Goal: Task Accomplishment & Management: Complete application form

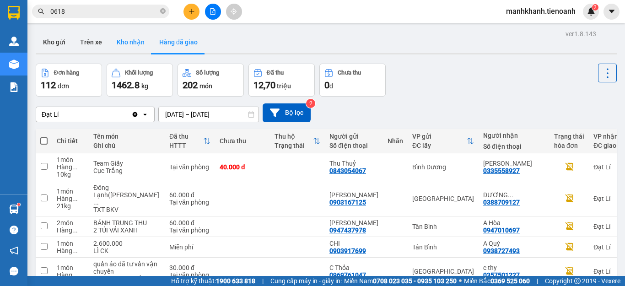
click at [130, 44] on button "Kho nhận" at bounding box center [130, 42] width 43 height 22
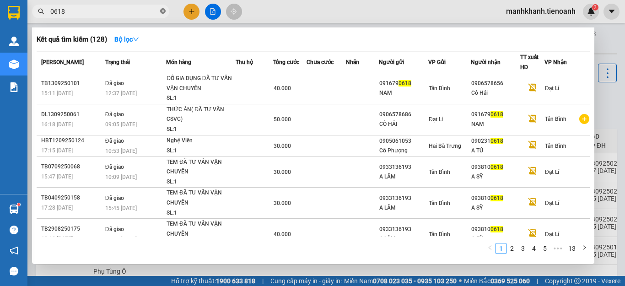
click at [162, 12] on icon "close-circle" at bounding box center [162, 10] width 5 height 5
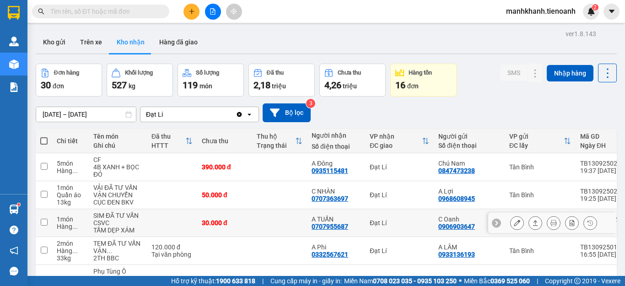
scroll to position [137, 0]
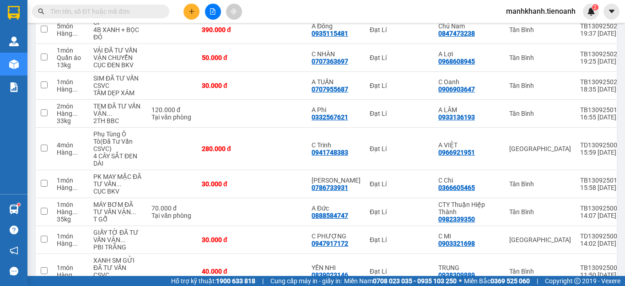
click at [119, 12] on input "text" at bounding box center [104, 11] width 108 height 10
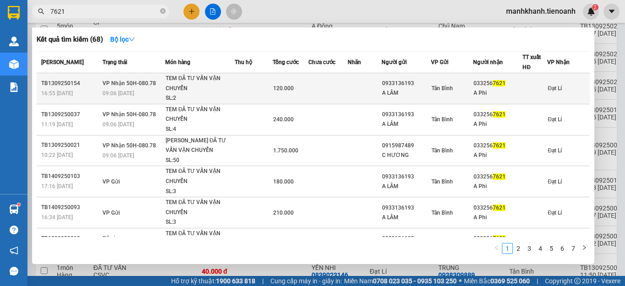
type input "7621"
click at [252, 92] on td at bounding box center [254, 88] width 38 height 31
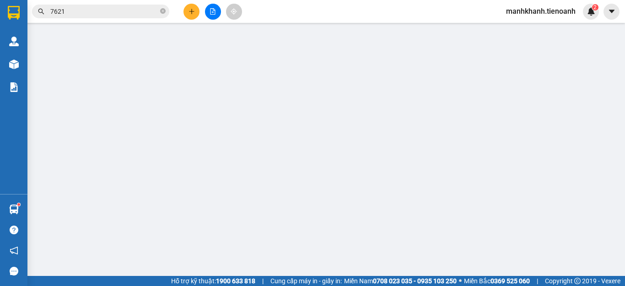
type input "0332567621"
type input "A Phi"
type input "0933136193"
type input "A LÂM"
type input "120.000"
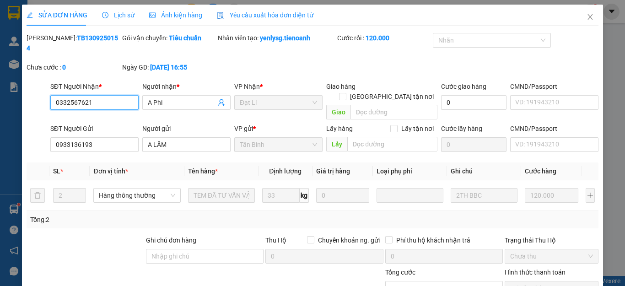
scroll to position [116, 0]
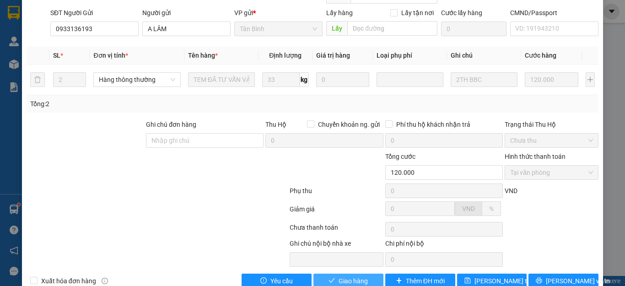
click at [349, 276] on span "Giao hàng" at bounding box center [352, 281] width 29 height 10
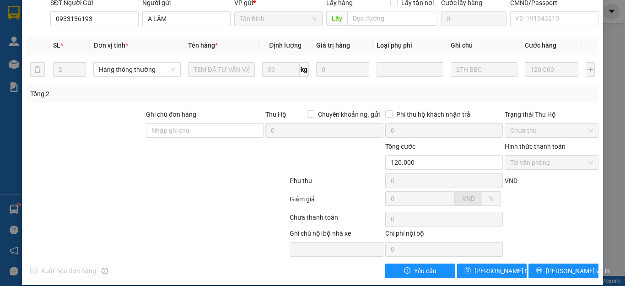
scroll to position [0, 0]
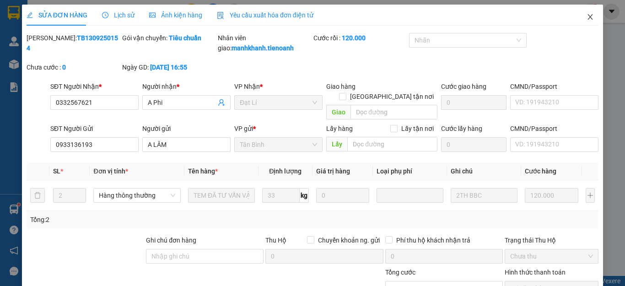
click at [588, 17] on icon "close" at bounding box center [590, 16] width 5 height 5
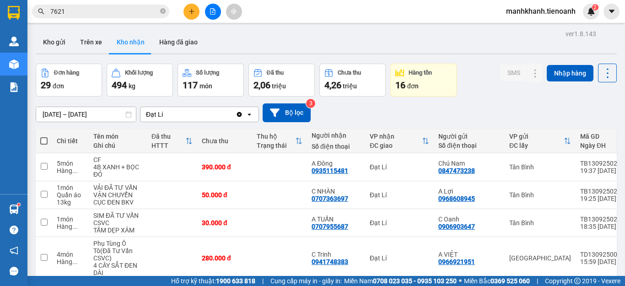
click at [118, 11] on input "7621" at bounding box center [104, 11] width 108 height 10
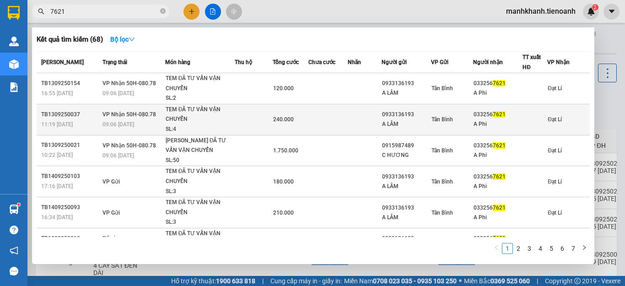
click at [205, 119] on div "TEM ĐÃ TƯ VẤN VẬN CHUYỂN" at bounding box center [200, 115] width 69 height 20
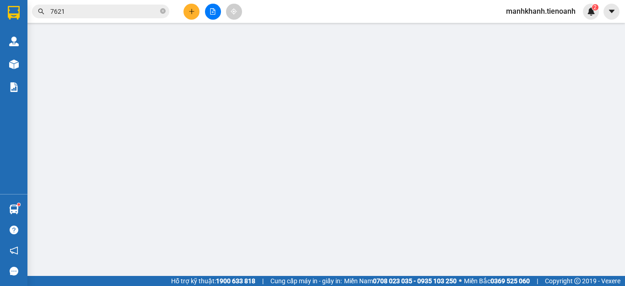
type input "0332567621"
type input "A Phi"
type input "0933136193"
type input "A LÂM"
type input "240.000"
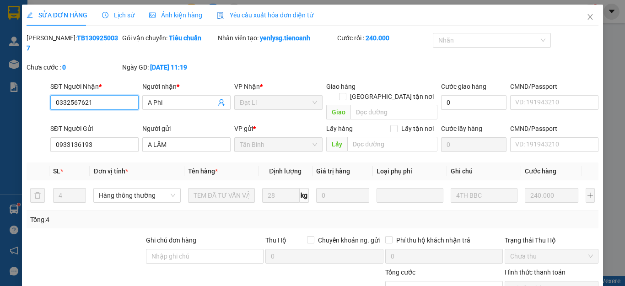
scroll to position [116, 0]
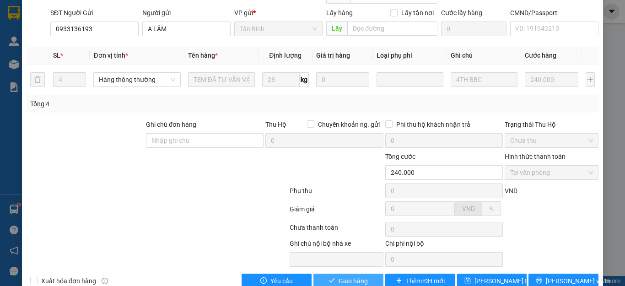
click at [348, 276] on span "Giao hàng" at bounding box center [352, 281] width 29 height 10
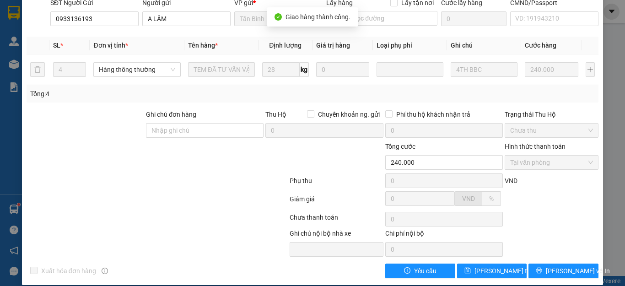
scroll to position [0, 0]
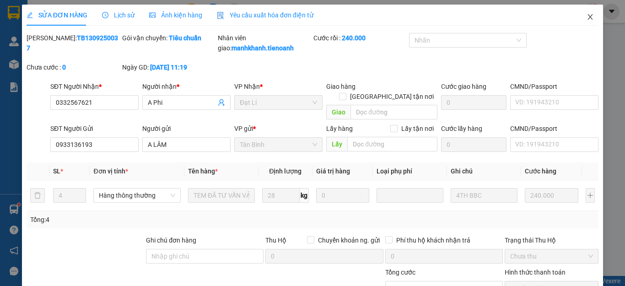
click at [588, 18] on icon "close" at bounding box center [590, 16] width 5 height 5
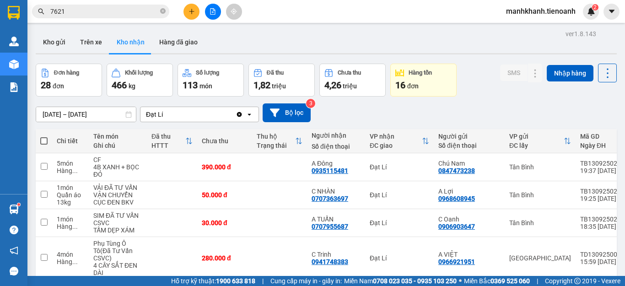
click at [115, 10] on input "7621" at bounding box center [104, 11] width 108 height 10
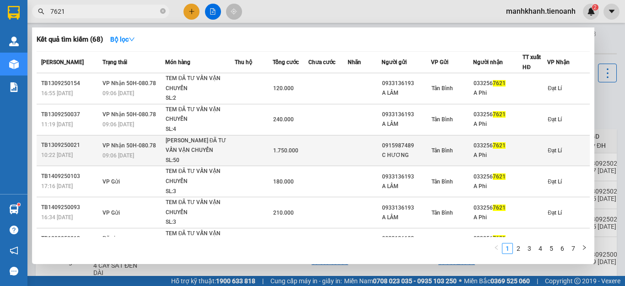
click at [260, 155] on td at bounding box center [254, 150] width 38 height 31
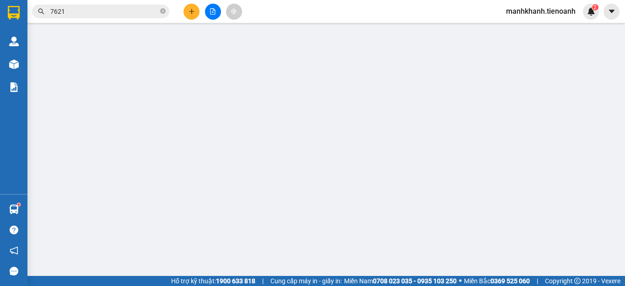
type input "0332567621"
type input "A Phi"
type input "0915987489"
type input "C HƯƠNG"
type input "HÀNG AQ HIM"
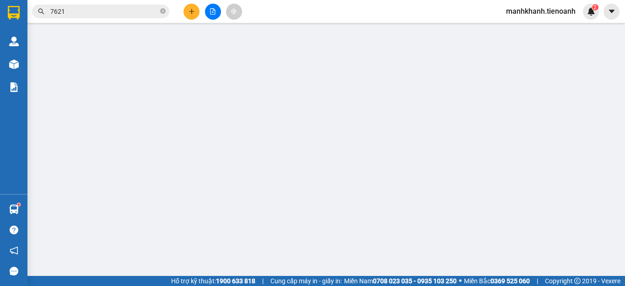
type input "1.750.000"
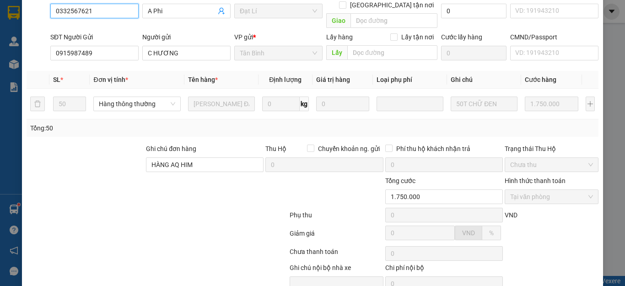
scroll to position [116, 0]
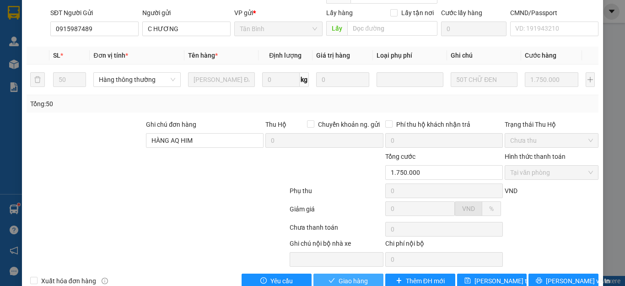
click at [345, 276] on span "Giao hàng" at bounding box center [352, 281] width 29 height 10
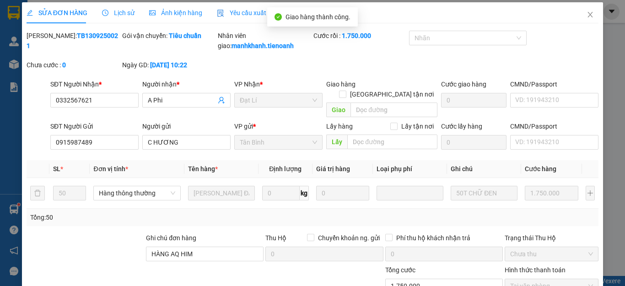
scroll to position [0, 0]
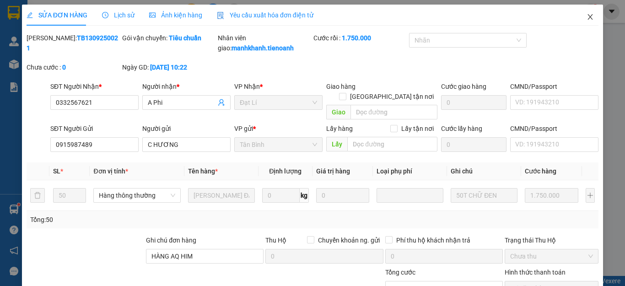
click at [588, 17] on icon "close" at bounding box center [590, 16] width 5 height 5
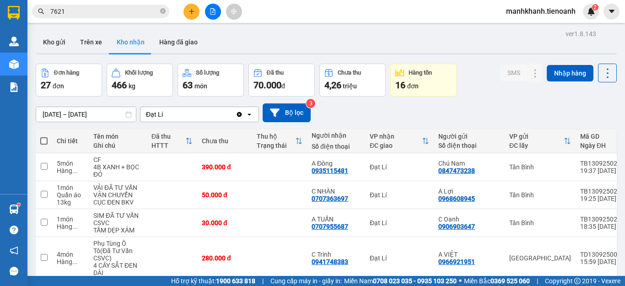
click at [163, 14] on icon "close-circle" at bounding box center [162, 10] width 5 height 5
click at [134, 11] on input "text" at bounding box center [104, 11] width 108 height 10
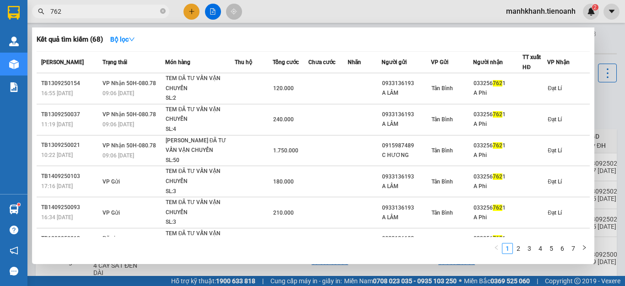
type input "7621"
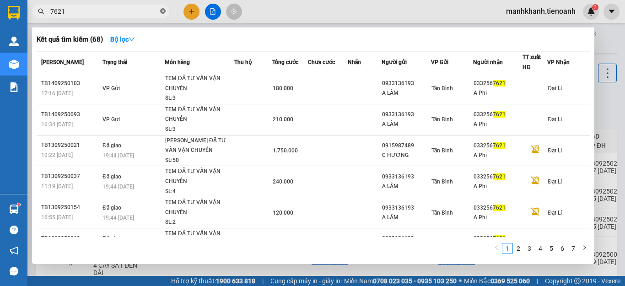
click at [162, 11] on icon "close-circle" at bounding box center [162, 10] width 5 height 5
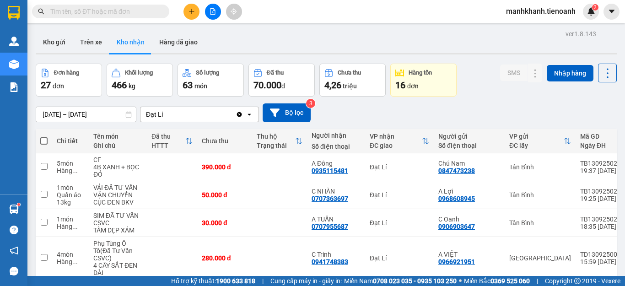
click at [128, 10] on input "text" at bounding box center [104, 11] width 108 height 10
click at [128, 8] on input "text" at bounding box center [104, 11] width 108 height 10
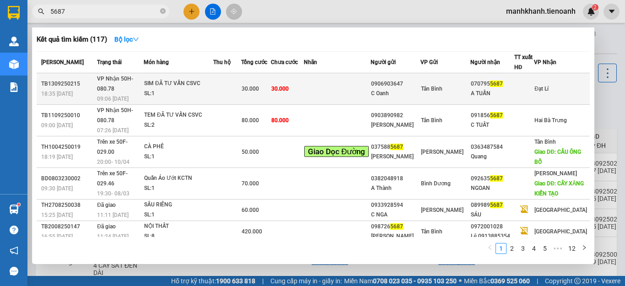
type input "5687"
click at [332, 83] on td at bounding box center [337, 89] width 67 height 32
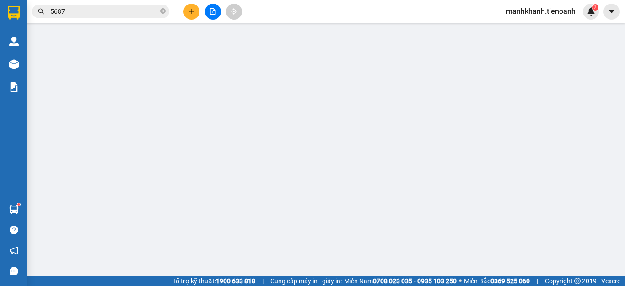
type input "0707955687"
type input "A TUẤN"
type input "0906903647"
type input "C Oanh"
type input "30.000"
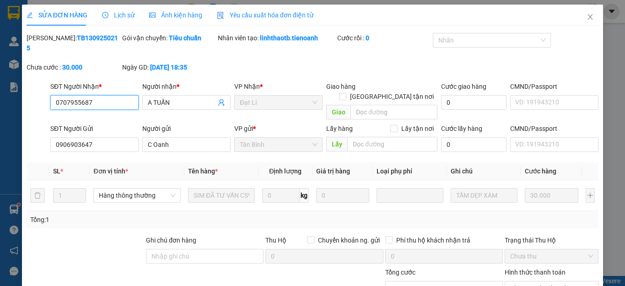
scroll to position [116, 0]
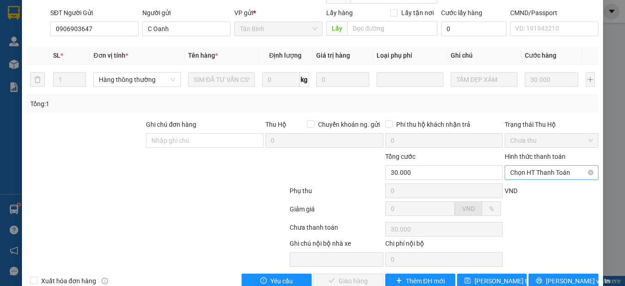
click at [526, 166] on span "Chọn HT Thanh Toán" at bounding box center [551, 173] width 83 height 14
click at [530, 169] on div "Tại văn phòng" at bounding box center [544, 171] width 81 height 10
type input "0"
click at [355, 276] on span "[PERSON_NAME] và Giao hàng" at bounding box center [375, 281] width 88 height 10
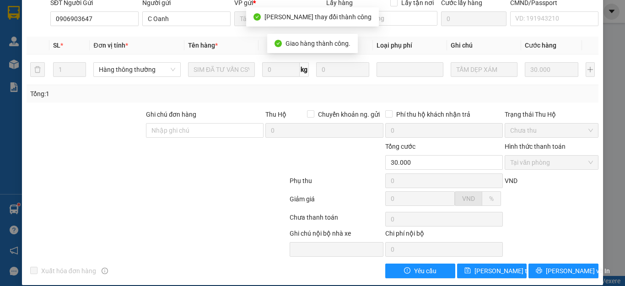
scroll to position [0, 0]
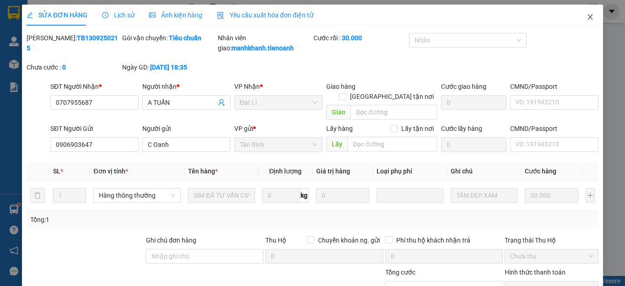
click at [586, 18] on icon "close" at bounding box center [589, 16] width 7 height 7
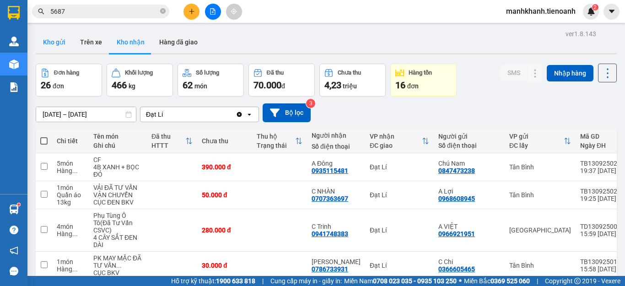
click at [54, 44] on button "Kho gửi" at bounding box center [54, 42] width 37 height 22
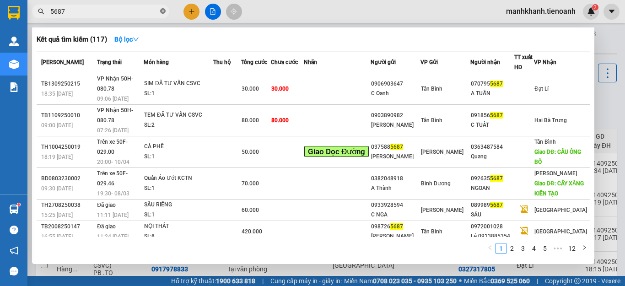
click at [163, 11] on icon "close-circle" at bounding box center [162, 10] width 5 height 5
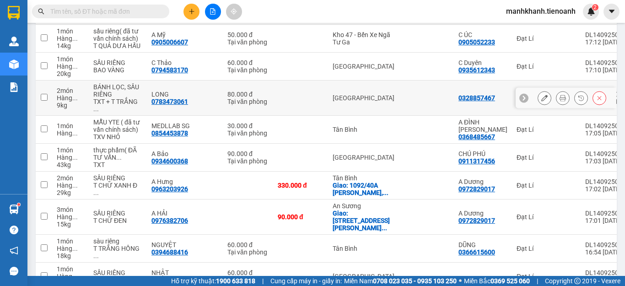
scroll to position [823, 0]
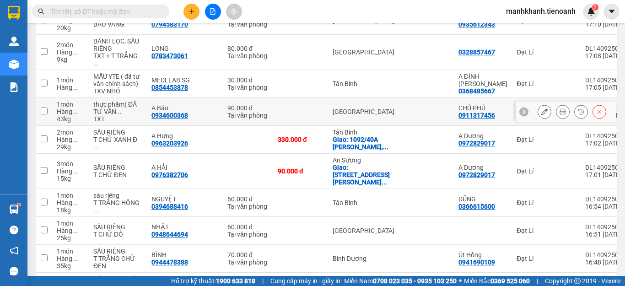
click at [273, 126] on td at bounding box center [300, 112] width 55 height 28
checkbox input "true"
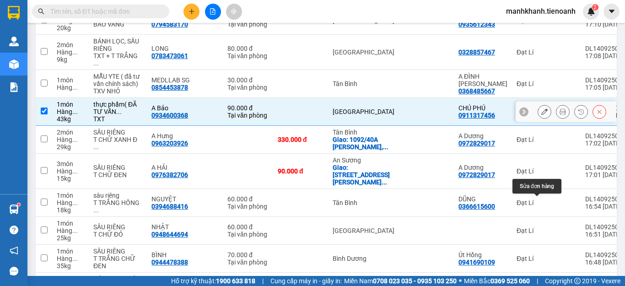
click at [541, 115] on icon at bounding box center [544, 111] width 6 height 6
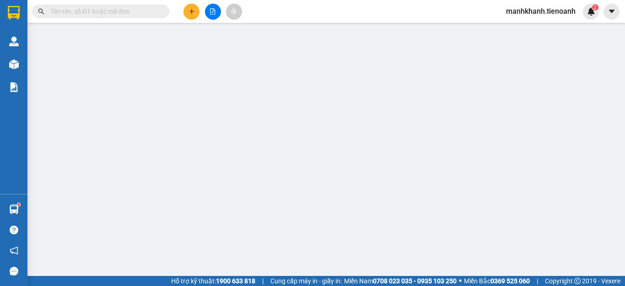
type input "0934600368"
type input "A Bảo"
type input "0911317456"
type input "CHÚ PHÚ"
type input "90.000"
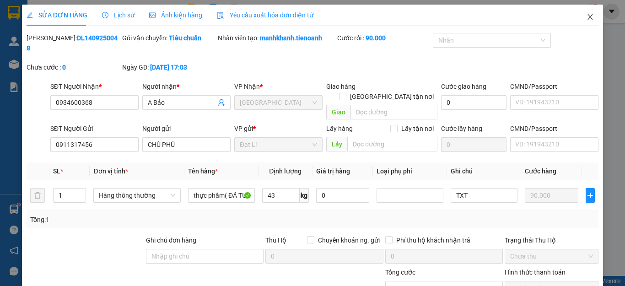
click at [586, 18] on icon "close" at bounding box center [589, 16] width 7 height 7
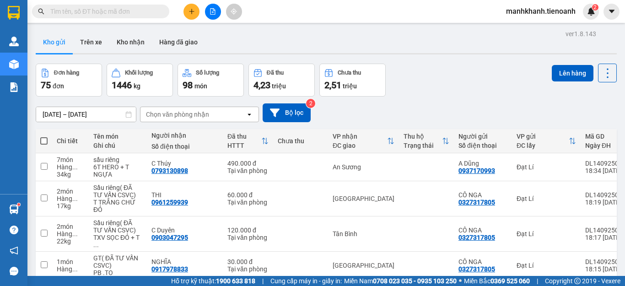
drag, startPoint x: 45, startPoint y: 143, endPoint x: 96, endPoint y: 180, distance: 63.2
click at [44, 143] on span at bounding box center [43, 140] width 7 height 7
click at [44, 136] on input "checkbox" at bounding box center [44, 136] width 0 height 0
checkbox input "true"
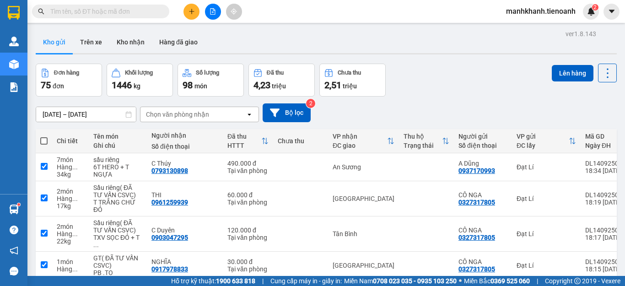
checkbox input "true"
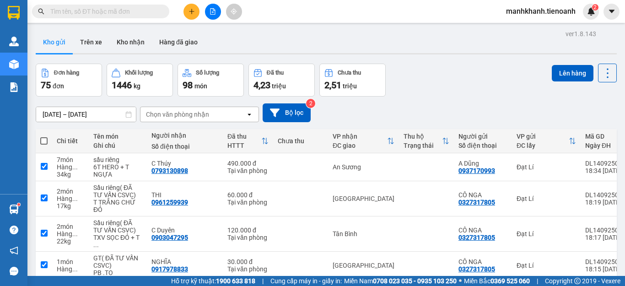
checkbox input "true"
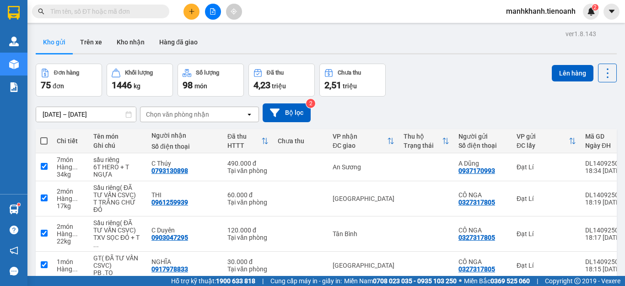
checkbox input "true"
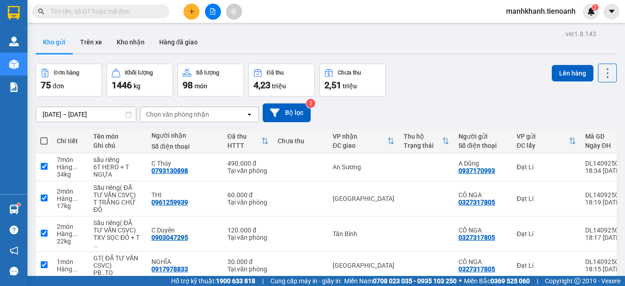
checkbox input "true"
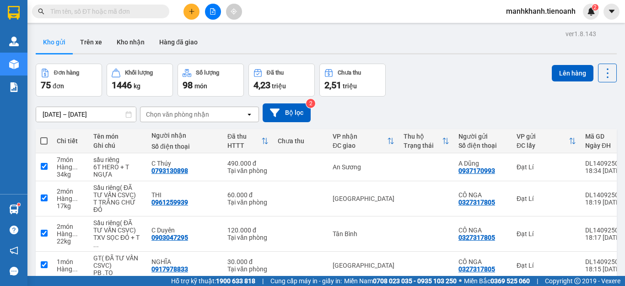
checkbox input "true"
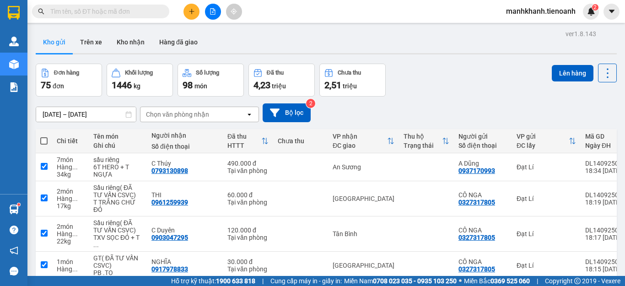
checkbox input "true"
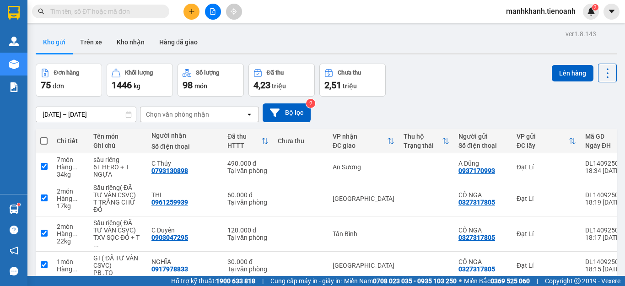
checkbox input "true"
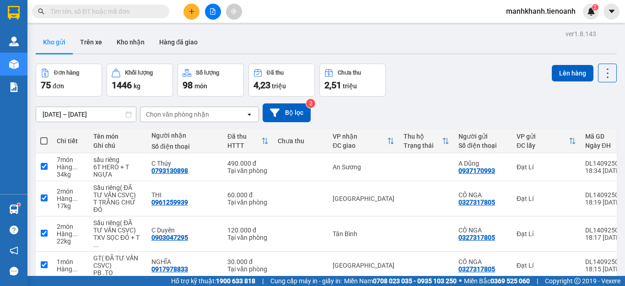
checkbox input "true"
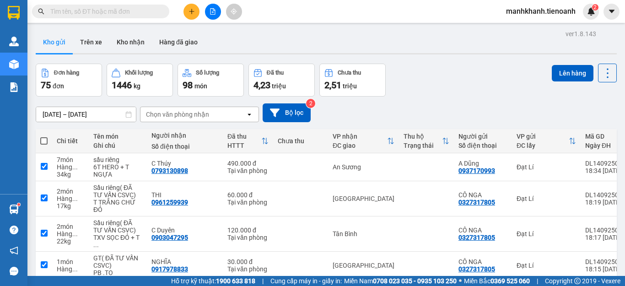
checkbox input "true"
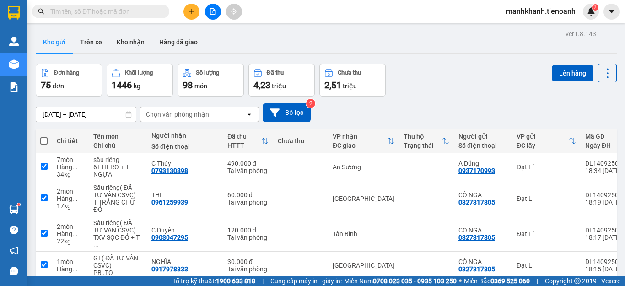
checkbox input "true"
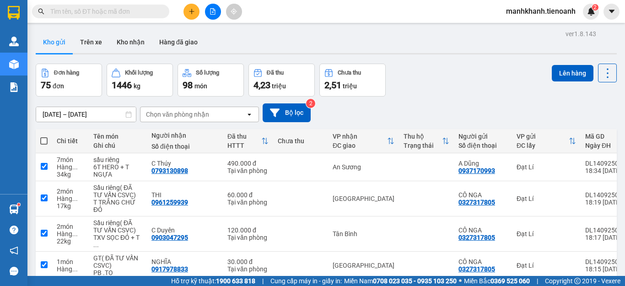
checkbox input "true"
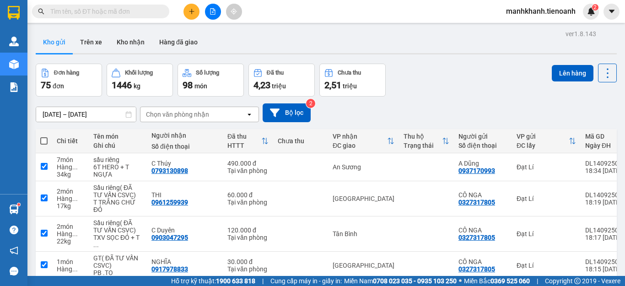
checkbox input "true"
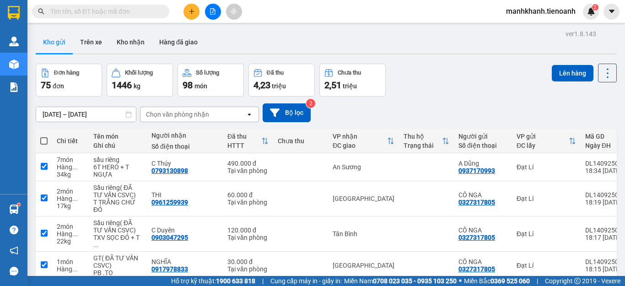
checkbox input "true"
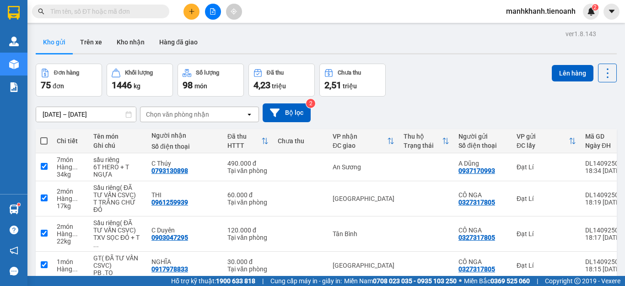
checkbox input "true"
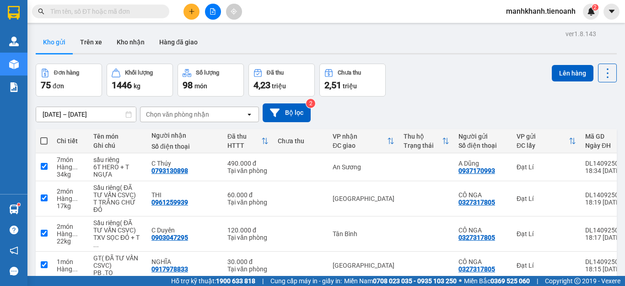
checkbox input "true"
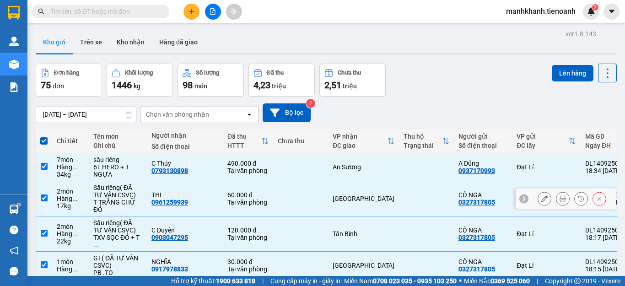
scroll to position [46, 0]
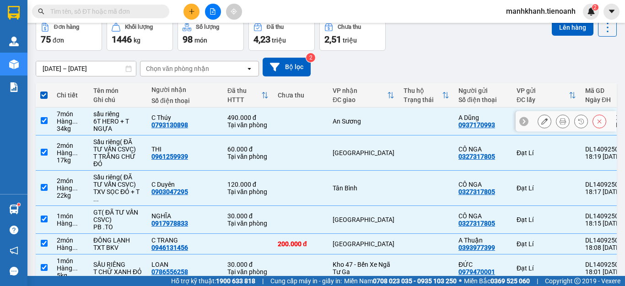
click at [44, 122] on input "checkbox" at bounding box center [44, 120] width 7 height 7
checkbox input "false"
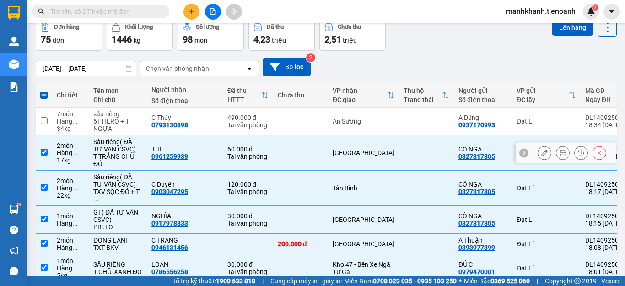
click at [44, 155] on input "checkbox" at bounding box center [44, 152] width 7 height 7
checkbox input "false"
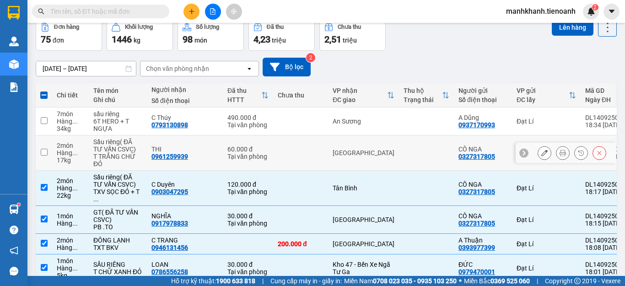
scroll to position [91, 0]
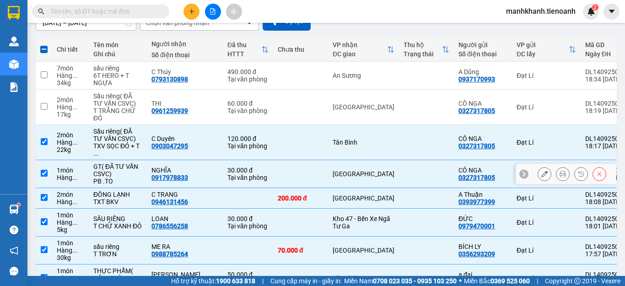
click at [45, 177] on input "checkbox" at bounding box center [44, 173] width 7 height 7
checkbox input "false"
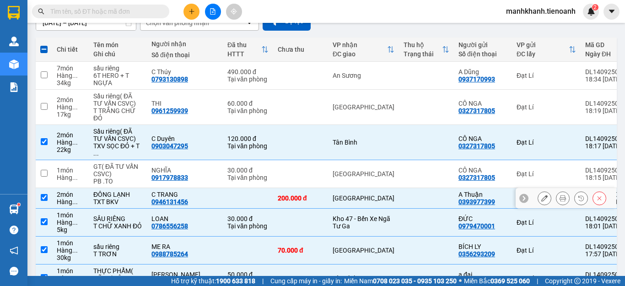
click at [45, 201] on input "checkbox" at bounding box center [44, 197] width 7 height 7
checkbox input "false"
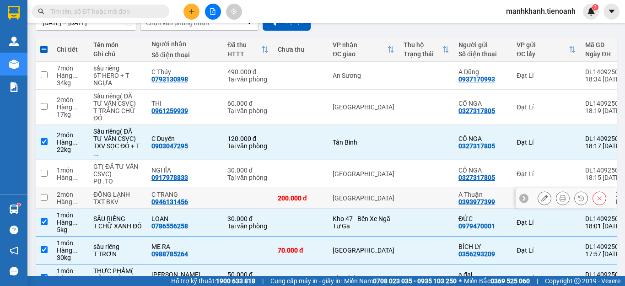
scroll to position [183, 0]
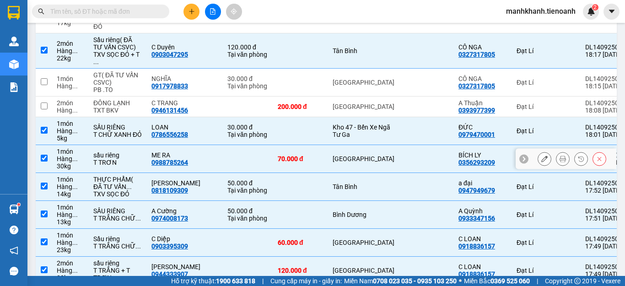
click at [42, 161] on input "checkbox" at bounding box center [44, 158] width 7 height 7
checkbox input "false"
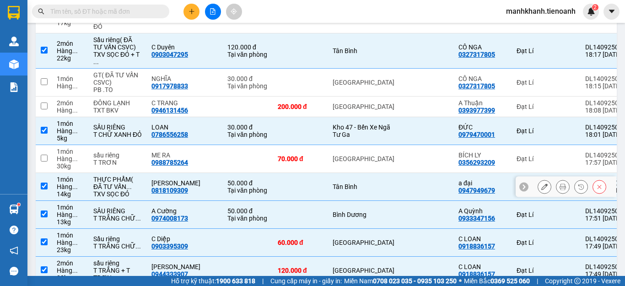
scroll to position [274, 0]
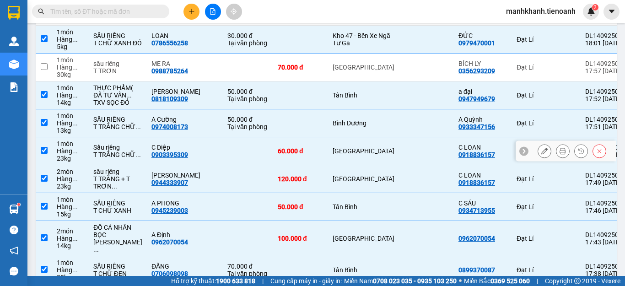
click at [42, 154] on input "checkbox" at bounding box center [44, 150] width 7 height 7
checkbox input "false"
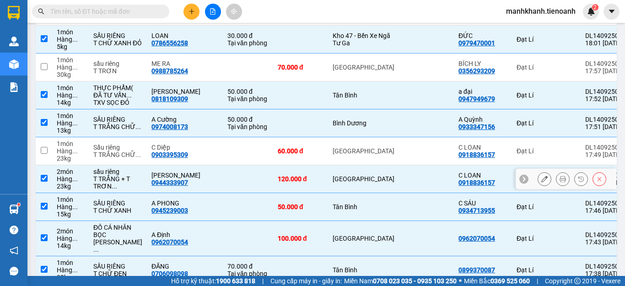
click at [46, 193] on td at bounding box center [44, 179] width 16 height 28
checkbox input "false"
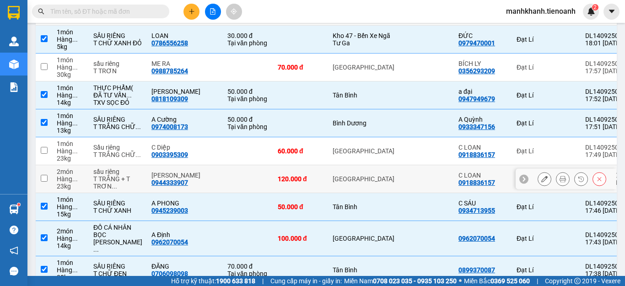
scroll to position [366, 0]
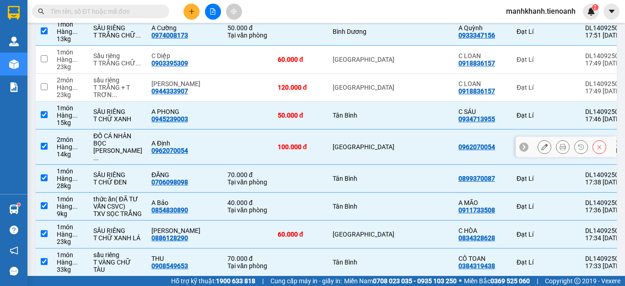
click at [42, 150] on input "checkbox" at bounding box center [44, 146] width 7 height 7
checkbox input "false"
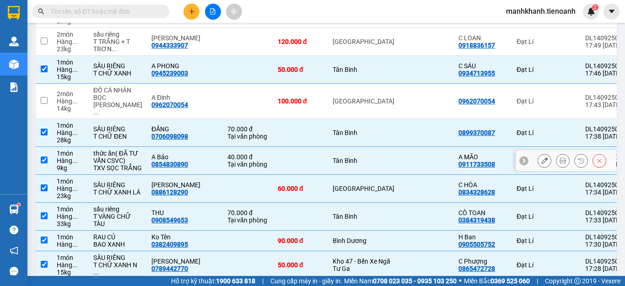
scroll to position [503, 0]
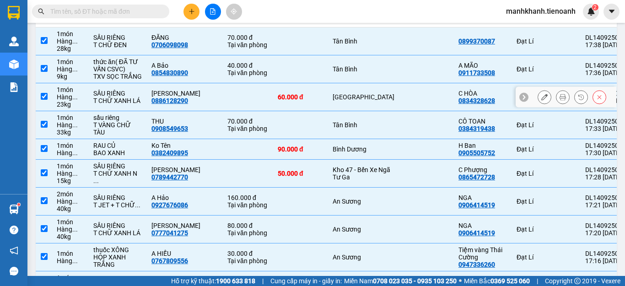
click at [44, 100] on input "checkbox" at bounding box center [44, 96] width 7 height 7
checkbox input "false"
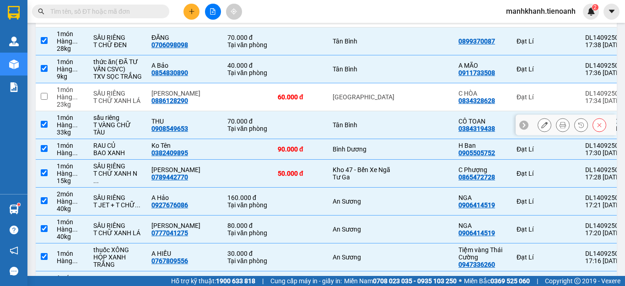
scroll to position [549, 0]
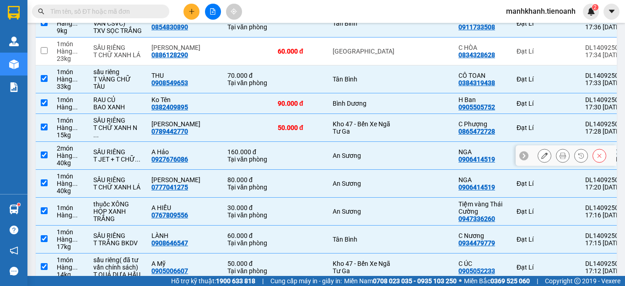
click at [43, 158] on input "checkbox" at bounding box center [44, 154] width 7 height 7
checkbox input "false"
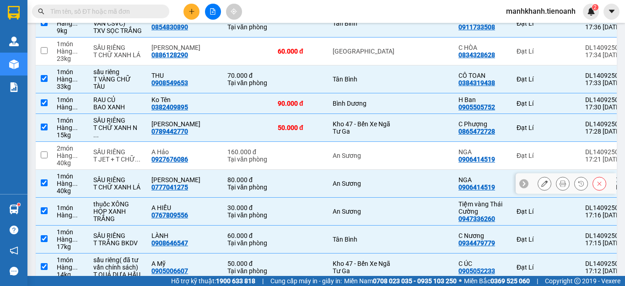
click at [43, 186] on input "checkbox" at bounding box center [44, 182] width 7 height 7
checkbox input "false"
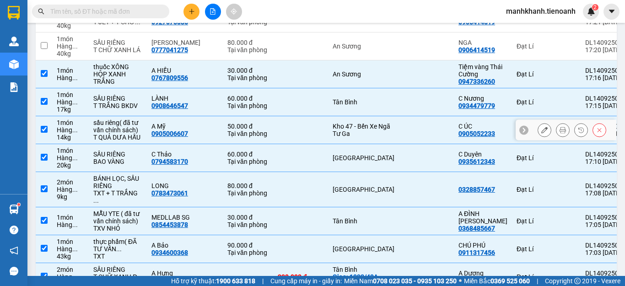
scroll to position [732, 0]
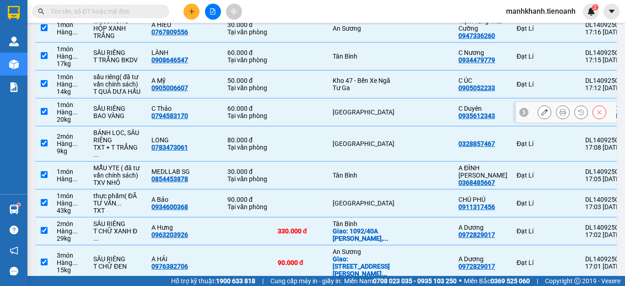
click at [44, 126] on td at bounding box center [44, 112] width 16 height 28
checkbox input "false"
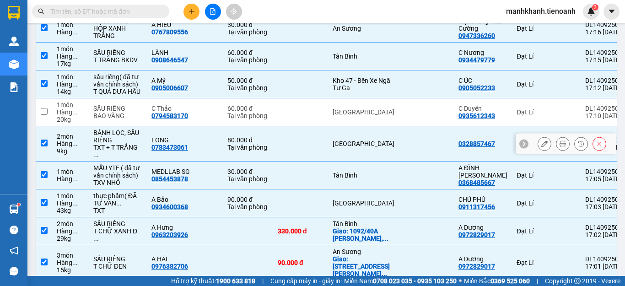
click at [44, 161] on td at bounding box center [44, 143] width 16 height 35
checkbox input "false"
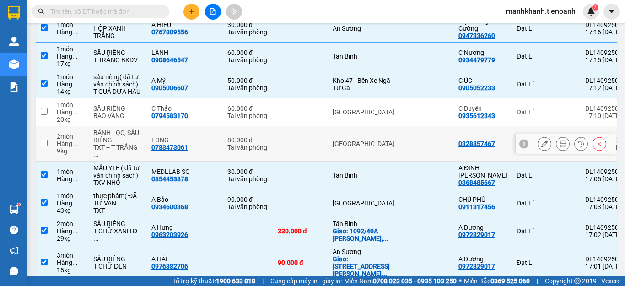
scroll to position [823, 0]
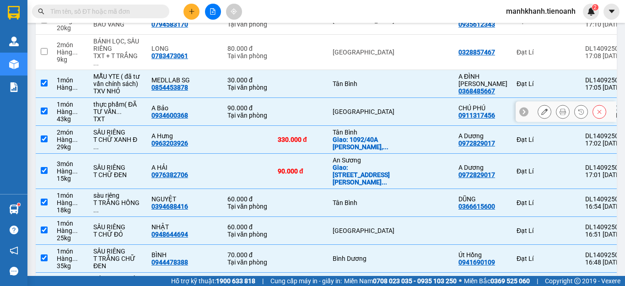
click at [46, 126] on td at bounding box center [44, 112] width 16 height 28
checkbox input "false"
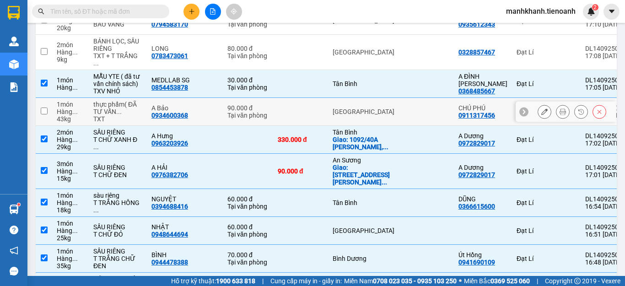
scroll to position [915, 0]
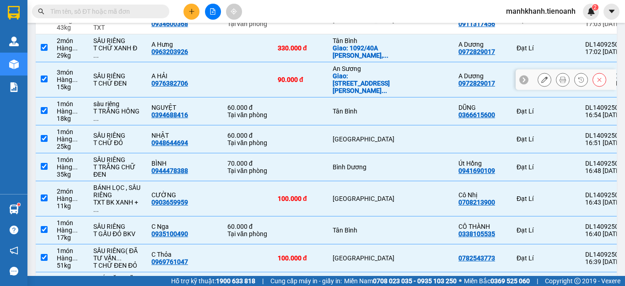
click at [45, 82] on input "checkbox" at bounding box center [44, 78] width 7 height 7
checkbox input "false"
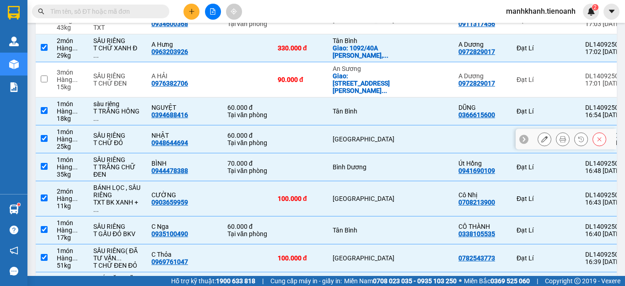
click at [48, 153] on td at bounding box center [44, 139] width 16 height 28
checkbox input "false"
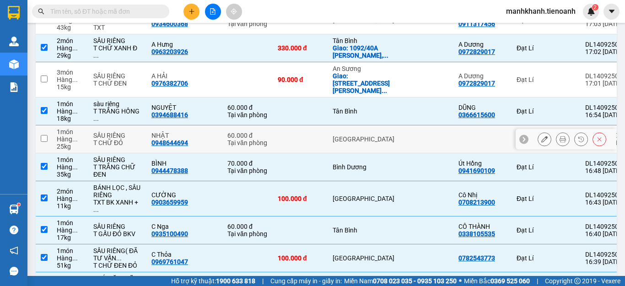
scroll to position [1006, 0]
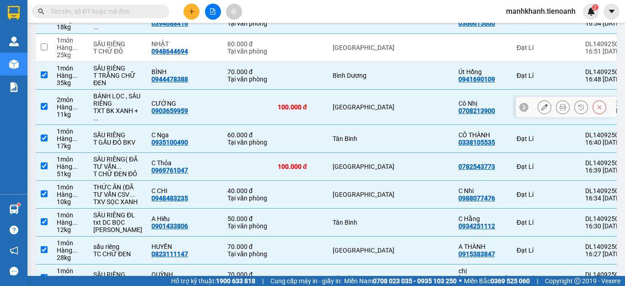
click at [43, 110] on input "checkbox" at bounding box center [44, 106] width 7 height 7
checkbox input "false"
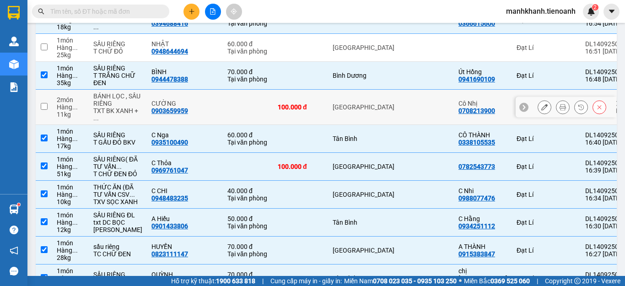
scroll to position [1098, 0]
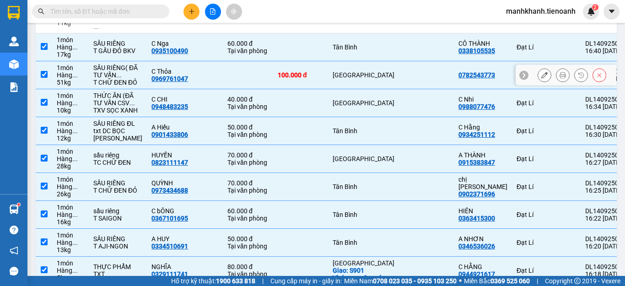
click at [46, 78] on input "checkbox" at bounding box center [44, 74] width 7 height 7
checkbox input "false"
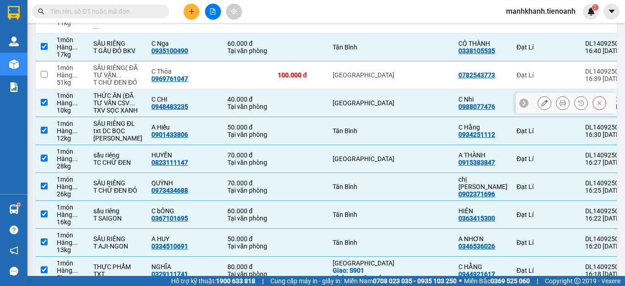
click at [44, 106] on input "checkbox" at bounding box center [44, 102] width 7 height 7
checkbox input "false"
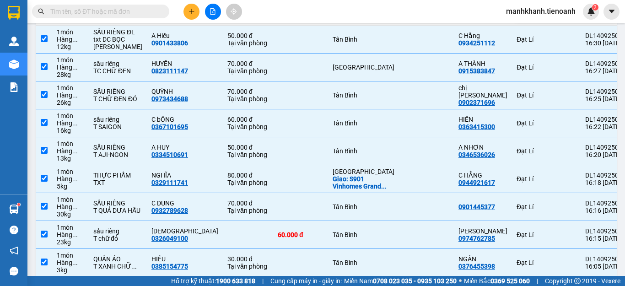
scroll to position [1235, 0]
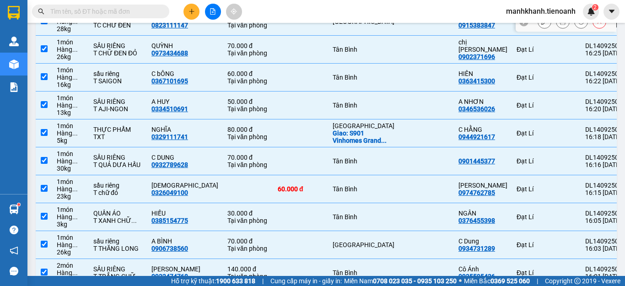
click at [45, 36] on td at bounding box center [44, 22] width 16 height 28
checkbox input "false"
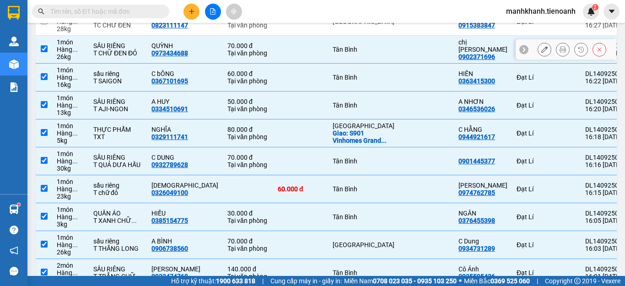
scroll to position [1327, 0]
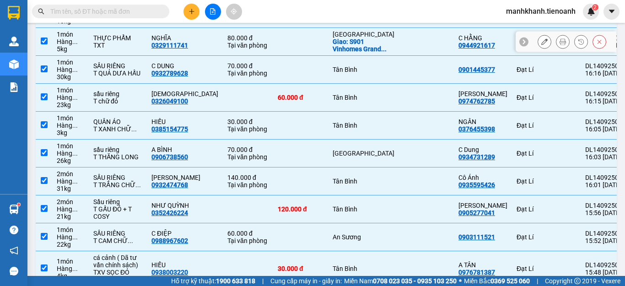
click at [42, 44] on input "checkbox" at bounding box center [44, 41] width 7 height 7
checkbox input "false"
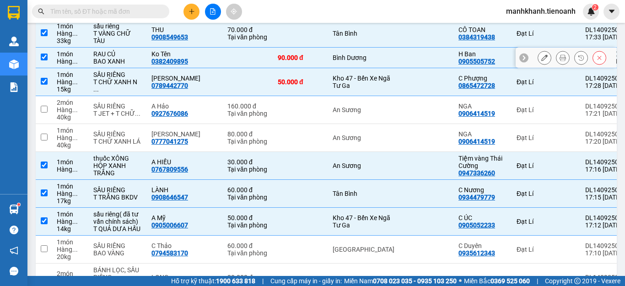
scroll to position [640, 0]
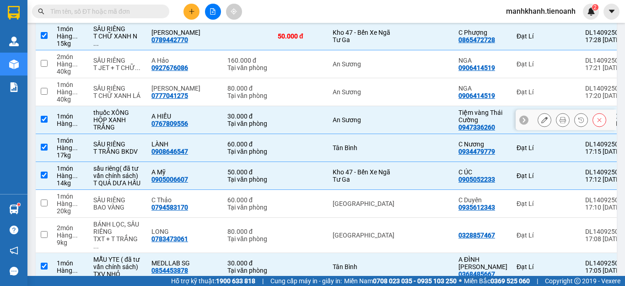
click at [42, 123] on input "checkbox" at bounding box center [44, 119] width 7 height 7
checkbox input "false"
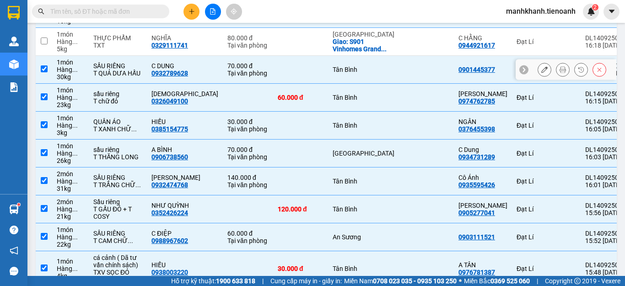
scroll to position [1372, 0]
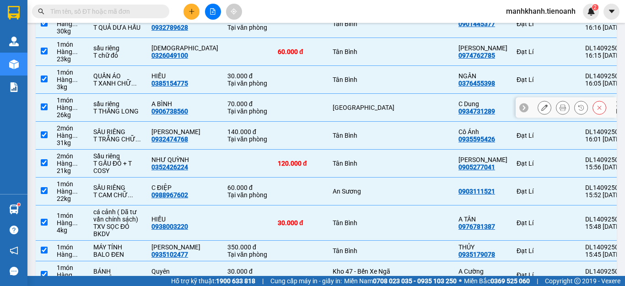
click at [45, 110] on input "checkbox" at bounding box center [44, 106] width 7 height 7
checkbox input "false"
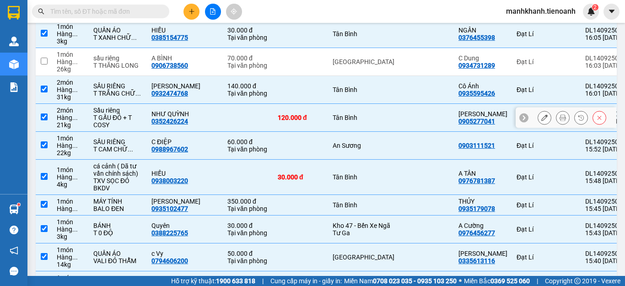
scroll to position [1464, 0]
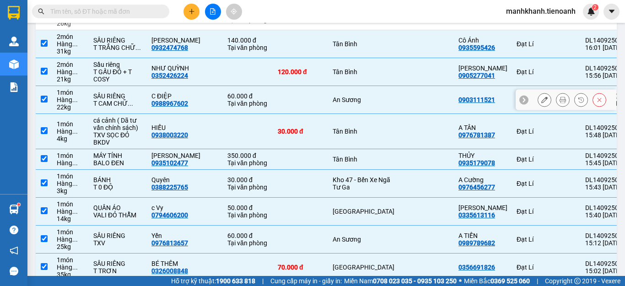
click at [45, 102] on input "checkbox" at bounding box center [44, 99] width 7 height 7
checkbox input "false"
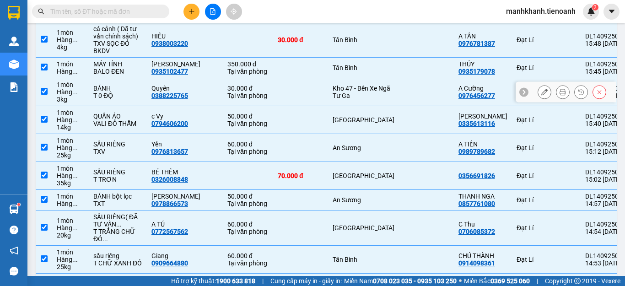
scroll to position [1601, 0]
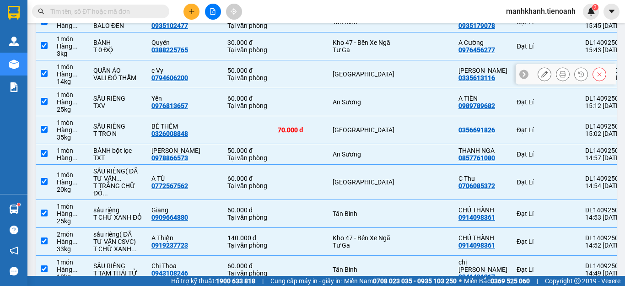
drag, startPoint x: 43, startPoint y: 212, endPoint x: 47, endPoint y: 224, distance: 12.6
click at [43, 77] on input "checkbox" at bounding box center [44, 73] width 7 height 7
checkbox input "false"
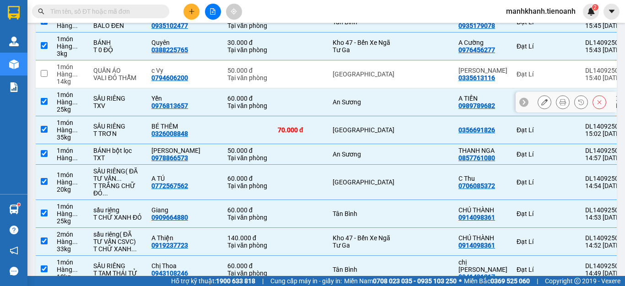
click at [44, 105] on input "checkbox" at bounding box center [44, 101] width 7 height 7
checkbox input "false"
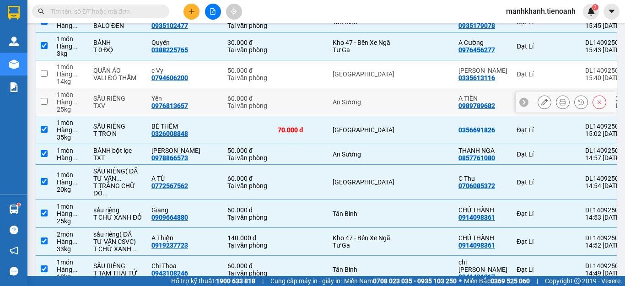
scroll to position [1647, 0]
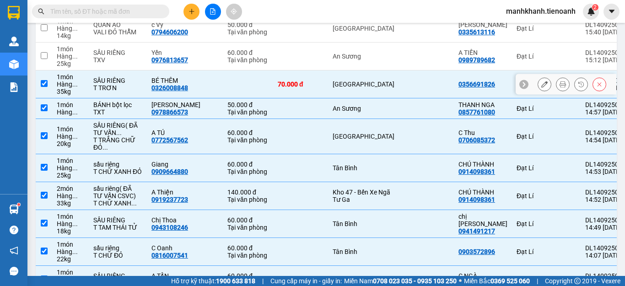
click at [43, 87] on input "checkbox" at bounding box center [44, 83] width 7 height 7
checkbox input "false"
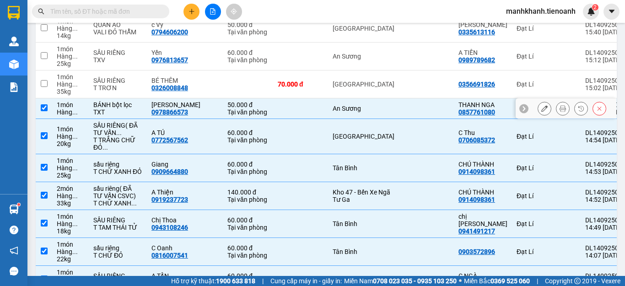
click at [46, 111] on input "checkbox" at bounding box center [44, 107] width 7 height 7
checkbox input "false"
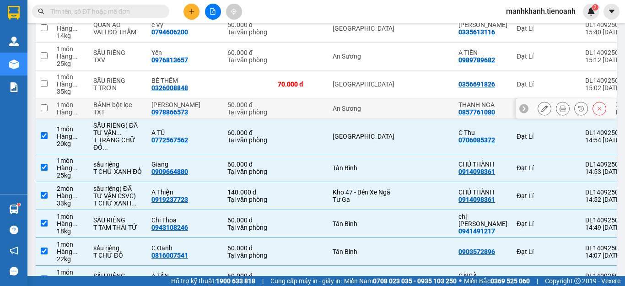
scroll to position [1738, 0]
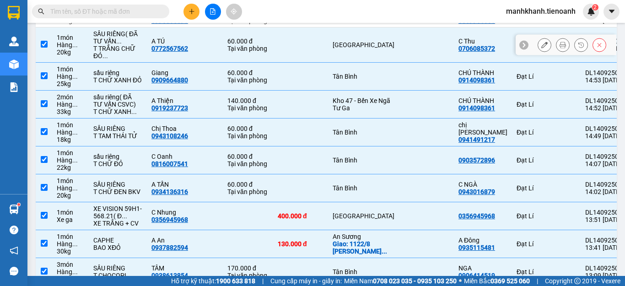
click at [44, 48] on input "checkbox" at bounding box center [44, 44] width 7 height 7
checkbox input "false"
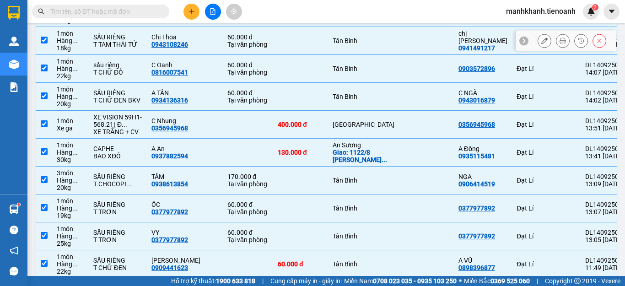
scroll to position [1875, 0]
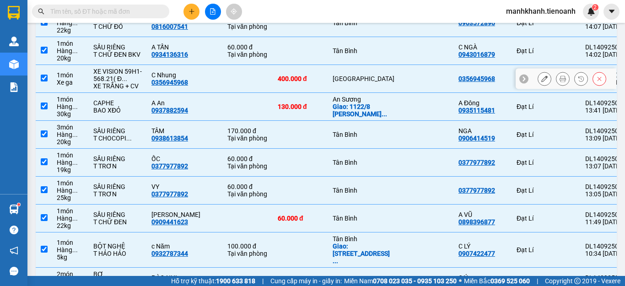
click at [45, 81] on input "checkbox" at bounding box center [44, 78] width 7 height 7
checkbox input "false"
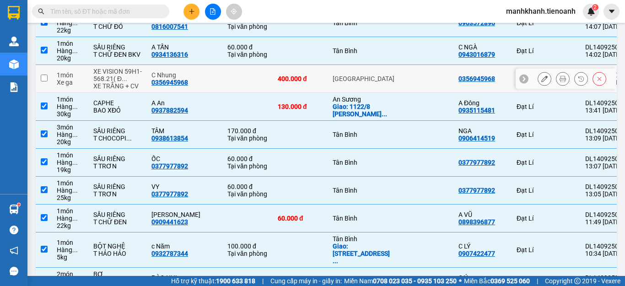
scroll to position [1967, 0]
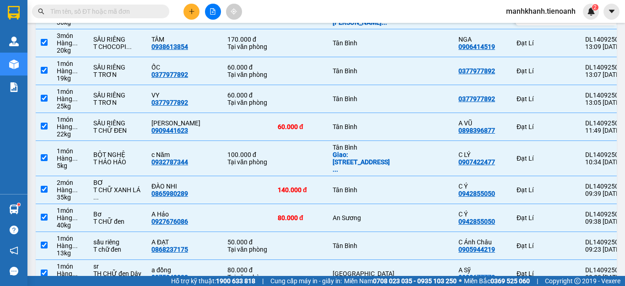
click at [42, 18] on input "checkbox" at bounding box center [44, 14] width 7 height 7
checkbox input "false"
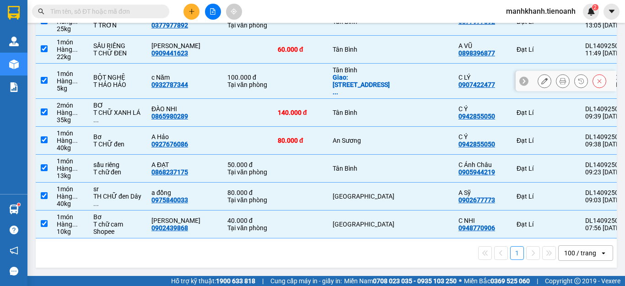
scroll to position [2150, 0]
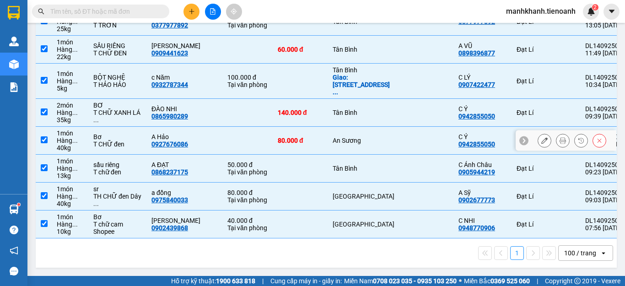
click at [41, 143] on input "checkbox" at bounding box center [44, 139] width 7 height 7
checkbox input "false"
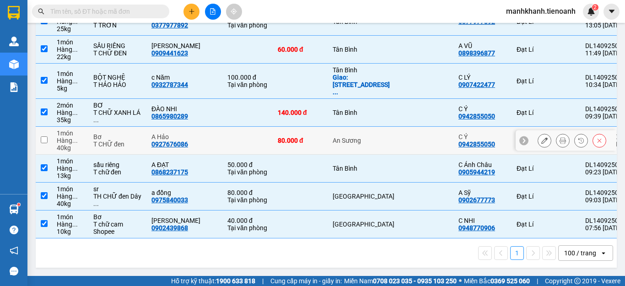
scroll to position [2196, 0]
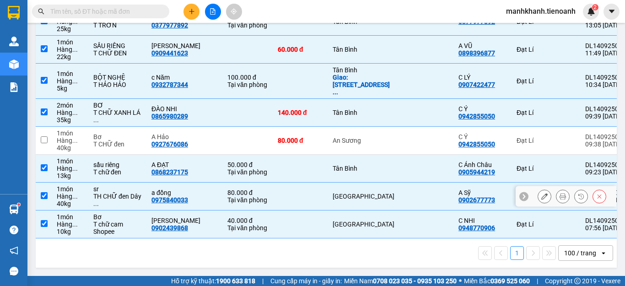
click at [43, 199] on input "checkbox" at bounding box center [44, 195] width 7 height 7
checkbox input "false"
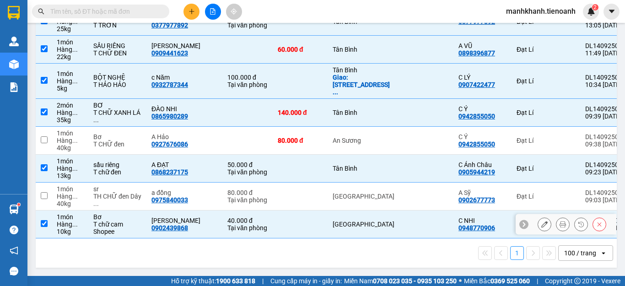
click at [43, 227] on input "checkbox" at bounding box center [44, 223] width 7 height 7
checkbox input "false"
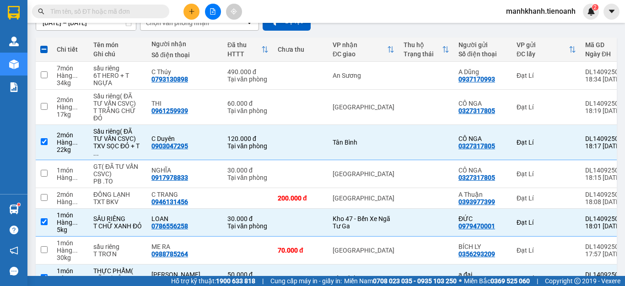
scroll to position [0, 0]
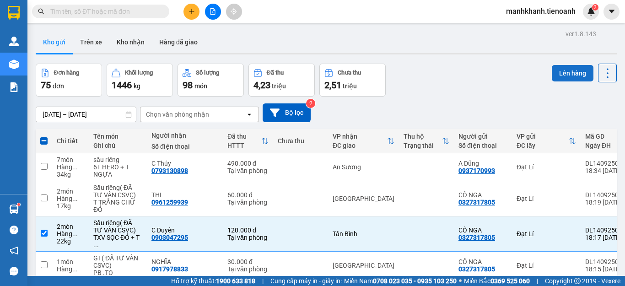
click at [562, 74] on button "Lên hàng" at bounding box center [573, 73] width 42 height 16
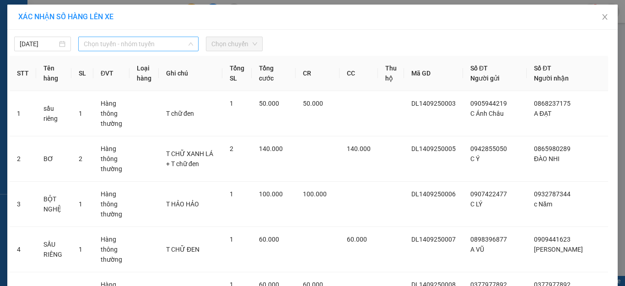
click at [108, 46] on span "Chọn tuyến - nhóm tuyến" at bounding box center [138, 44] width 109 height 14
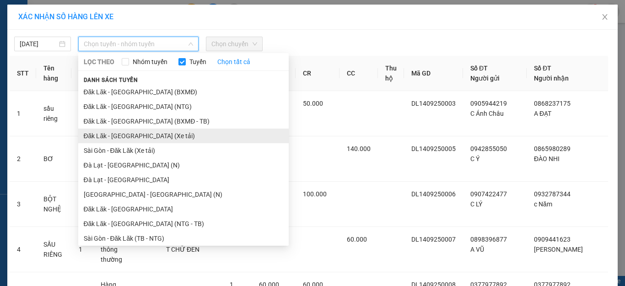
click at [112, 137] on li "Đăk Lăk - [GEOGRAPHIC_DATA] (Xe tải)" at bounding box center [183, 136] width 210 height 15
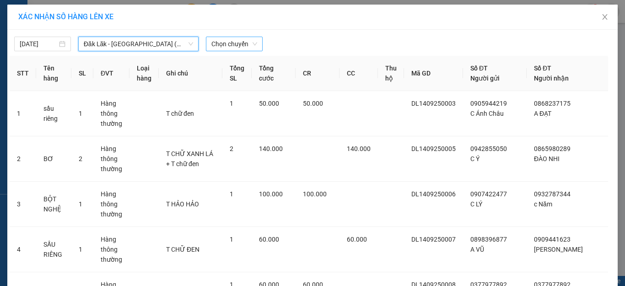
click at [224, 43] on span "Chọn chuyến" at bounding box center [234, 44] width 46 height 14
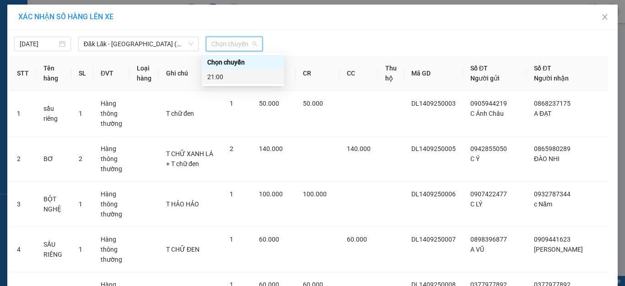
drag, startPoint x: 227, startPoint y: 76, endPoint x: 240, endPoint y: 75, distance: 12.8
click at [226, 76] on div "21:00" at bounding box center [242, 77] width 71 height 10
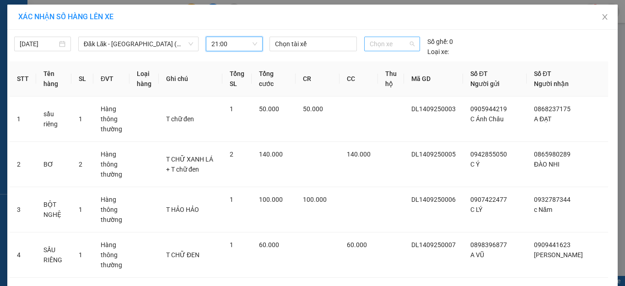
click at [391, 42] on span "Chọn xe" at bounding box center [392, 44] width 45 height 14
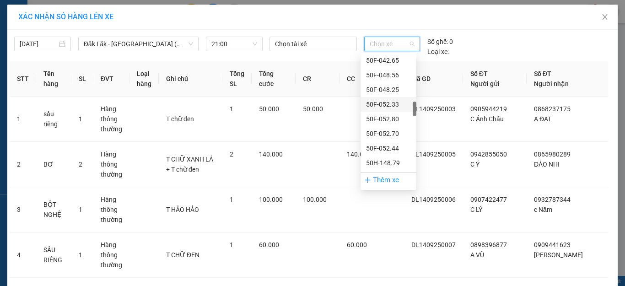
scroll to position [457, 0]
click at [389, 133] on div "50H-080.78" at bounding box center [388, 132] width 45 height 10
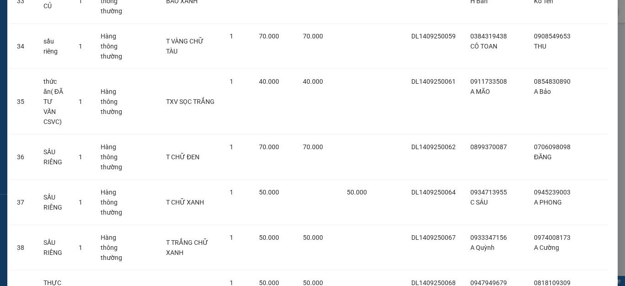
scroll to position [1749, 0]
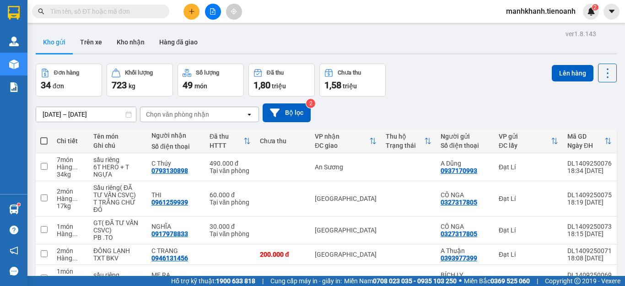
click at [43, 140] on span at bounding box center [43, 140] width 7 height 7
click at [44, 136] on input "checkbox" at bounding box center [44, 136] width 0 height 0
checkbox input "true"
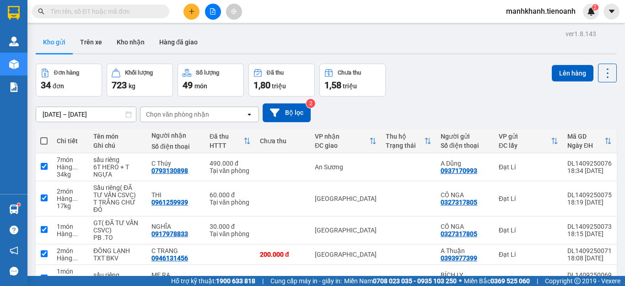
checkbox input "true"
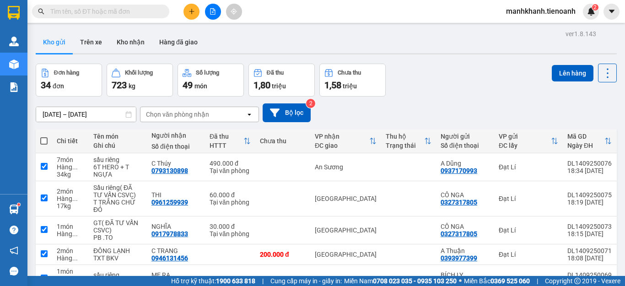
checkbox input "true"
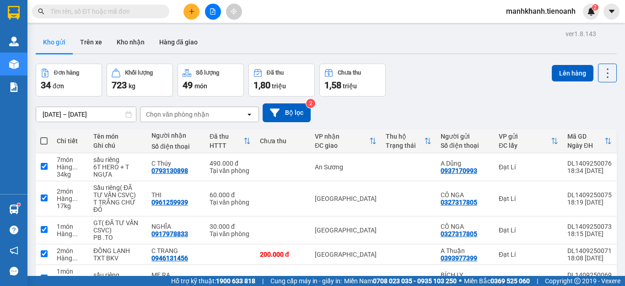
checkbox input "true"
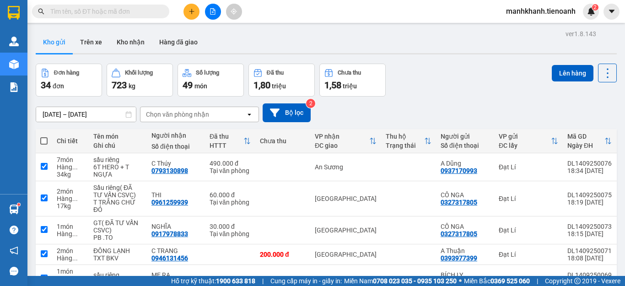
checkbox input "true"
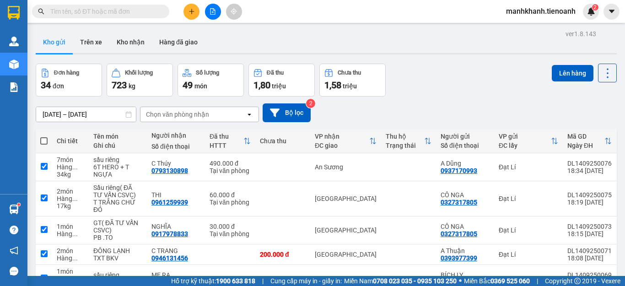
checkbox input "true"
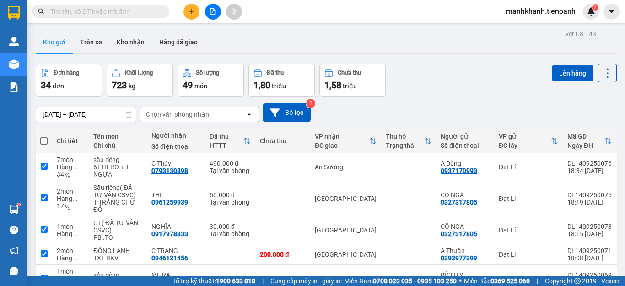
checkbox input "true"
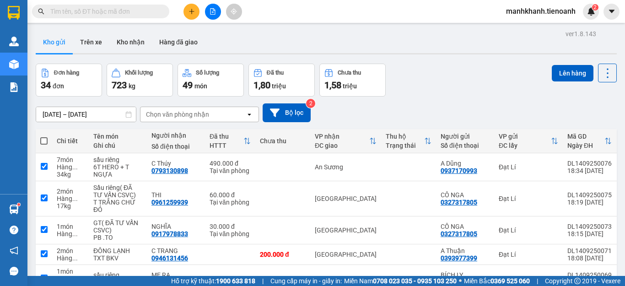
checkbox input "true"
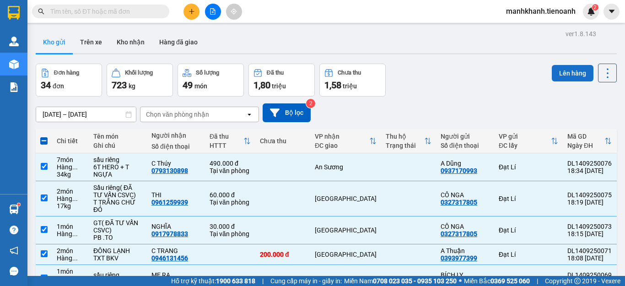
click at [569, 78] on button "Lên hàng" at bounding box center [573, 73] width 42 height 16
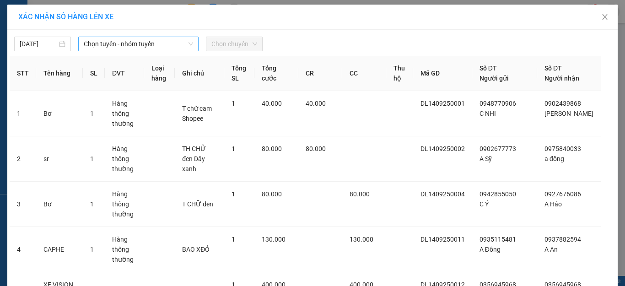
click at [114, 41] on span "Chọn tuyến - nhóm tuyến" at bounding box center [138, 44] width 109 height 14
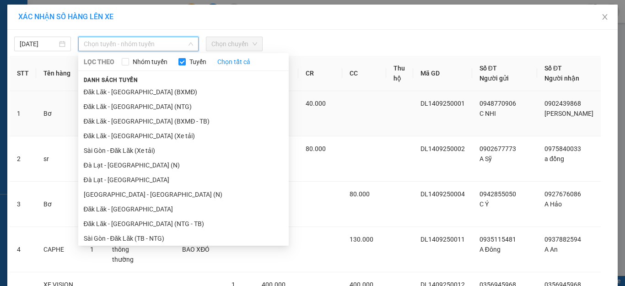
click at [130, 139] on li "Đăk Lăk - [GEOGRAPHIC_DATA] (Xe tải)" at bounding box center [183, 136] width 210 height 15
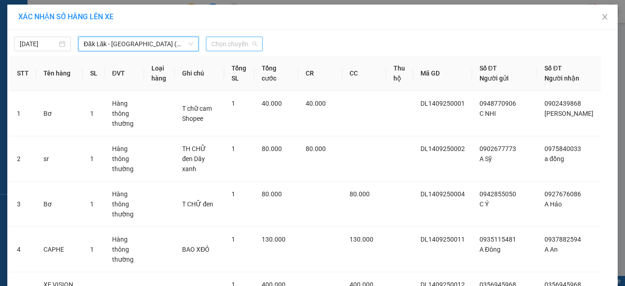
click at [240, 43] on span "Chọn chuyến" at bounding box center [234, 44] width 46 height 14
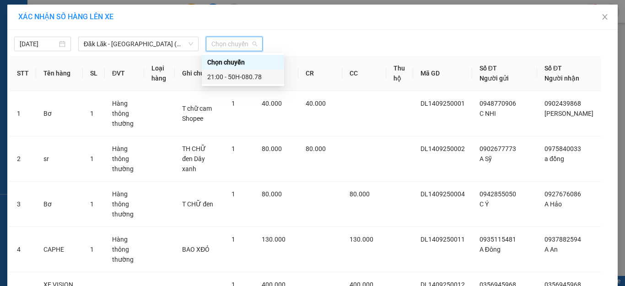
click at [236, 77] on div "21:00 - 50H-080.78" at bounding box center [242, 77] width 71 height 10
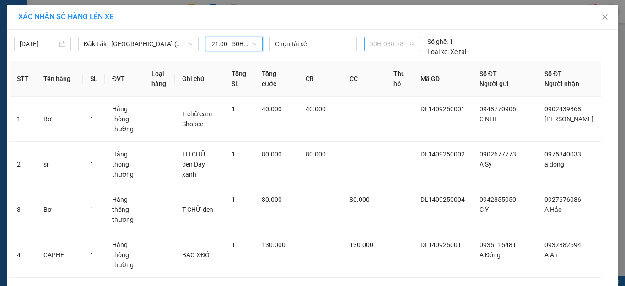
click at [399, 45] on span "50H-080.78" at bounding box center [392, 44] width 45 height 14
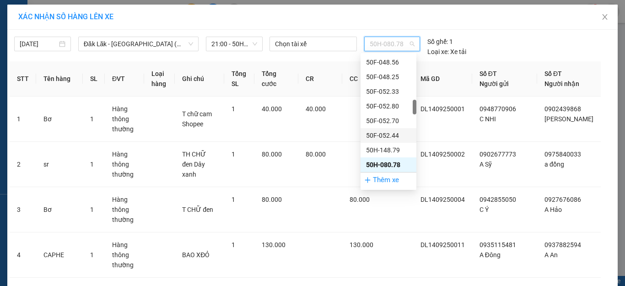
scroll to position [419, 0]
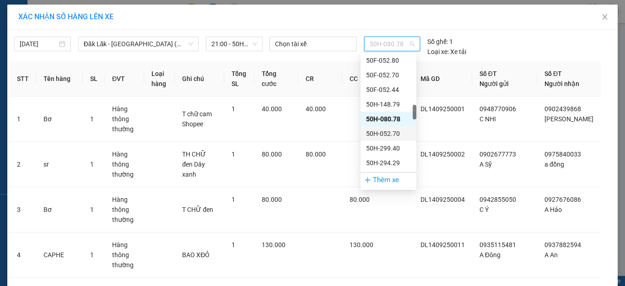
click at [392, 137] on div "50H-052.70" at bounding box center [388, 134] width 45 height 10
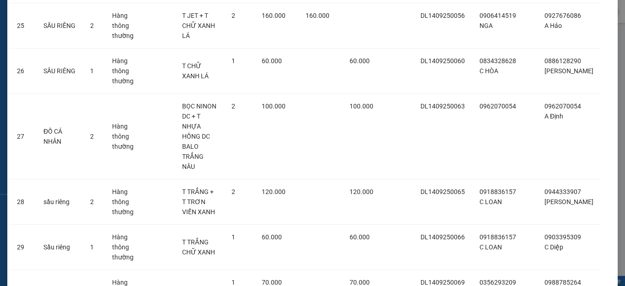
scroll to position [1442, 0]
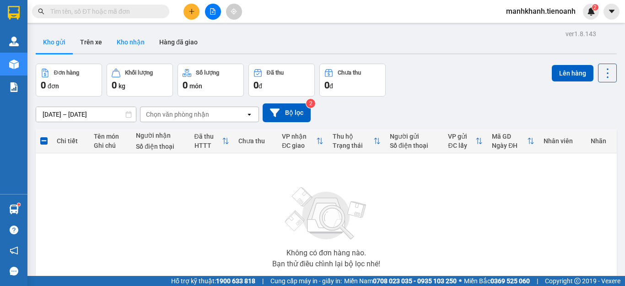
click at [126, 43] on button "Kho nhận" at bounding box center [130, 42] width 43 height 22
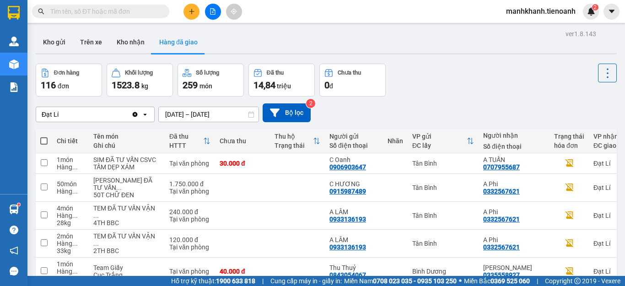
click at [127, 41] on button "Kho nhận" at bounding box center [130, 42] width 43 height 22
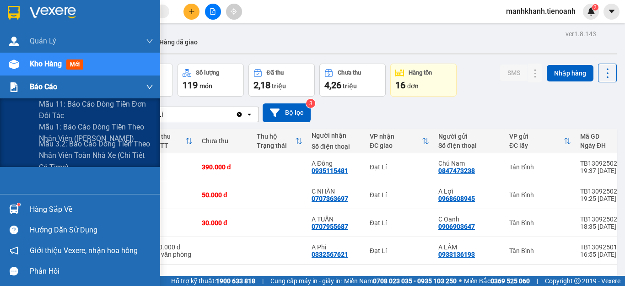
click at [47, 88] on span "Báo cáo" at bounding box center [43, 86] width 27 height 11
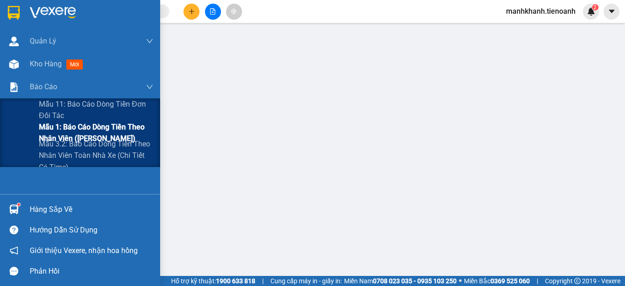
click at [93, 132] on span "Mẫu 1: Báo cáo dòng tiền theo nhân viên ([PERSON_NAME])" at bounding box center [96, 132] width 114 height 23
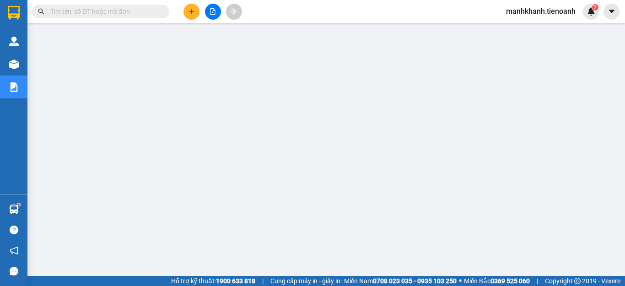
scroll to position [136, 0]
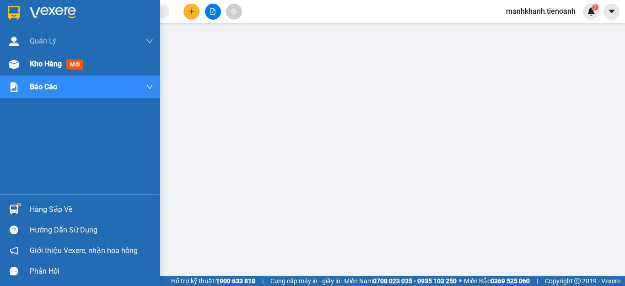
click at [39, 65] on span "Kho hàng" at bounding box center [46, 63] width 32 height 9
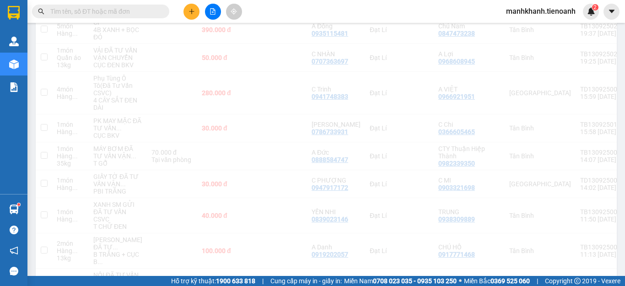
click at [98, 15] on input "text" at bounding box center [104, 11] width 108 height 10
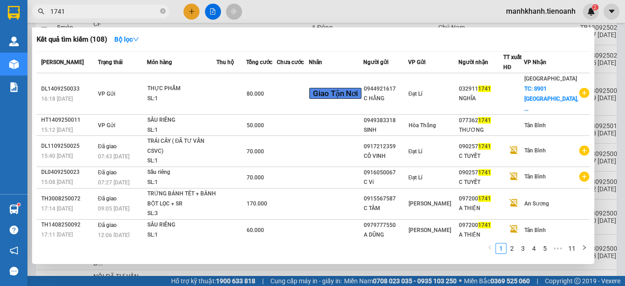
type input "1741"
click at [163, 12] on icon "close-circle" at bounding box center [162, 10] width 5 height 5
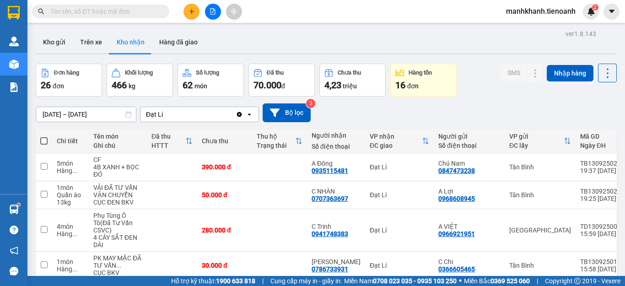
click at [134, 13] on input "text" at bounding box center [104, 11] width 108 height 10
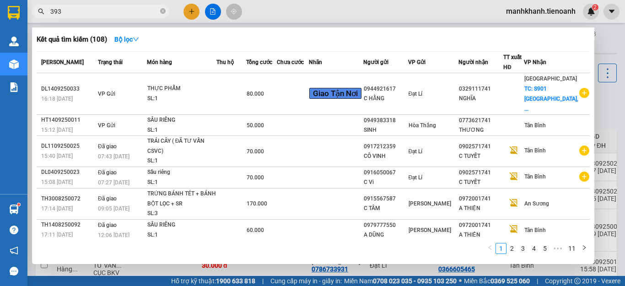
type input "3931"
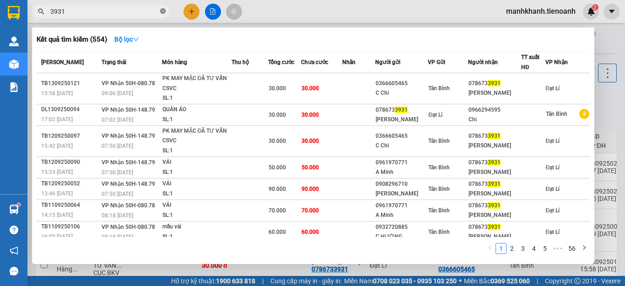
click at [162, 11] on icon "close-circle" at bounding box center [162, 10] width 5 height 5
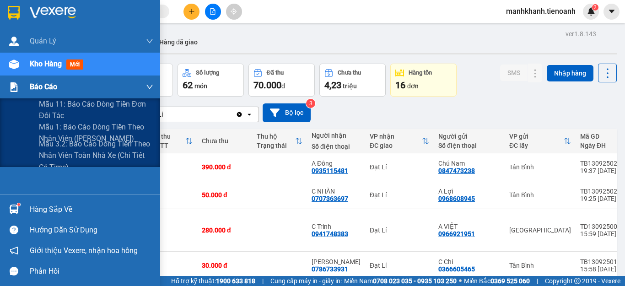
click at [48, 89] on span "Báo cáo" at bounding box center [43, 86] width 27 height 11
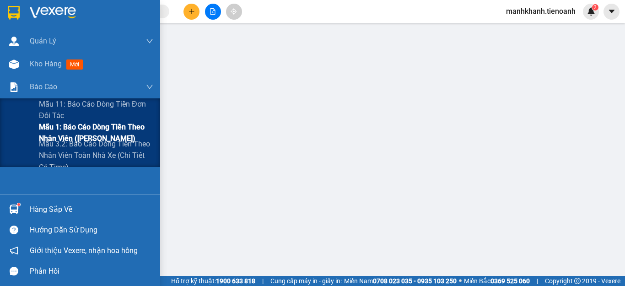
click at [85, 133] on span "Mẫu 1: Báo cáo dòng tiền theo nhân viên ([PERSON_NAME])" at bounding box center [96, 132] width 114 height 23
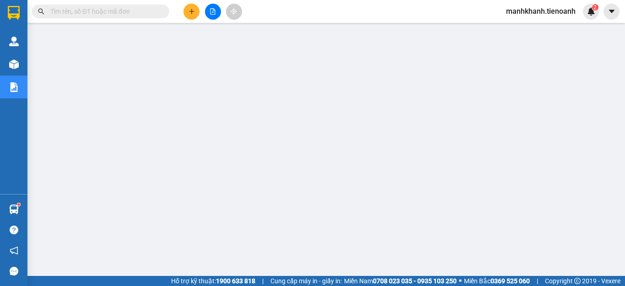
scroll to position [119, 0]
